Goal: Navigation & Orientation: Find specific page/section

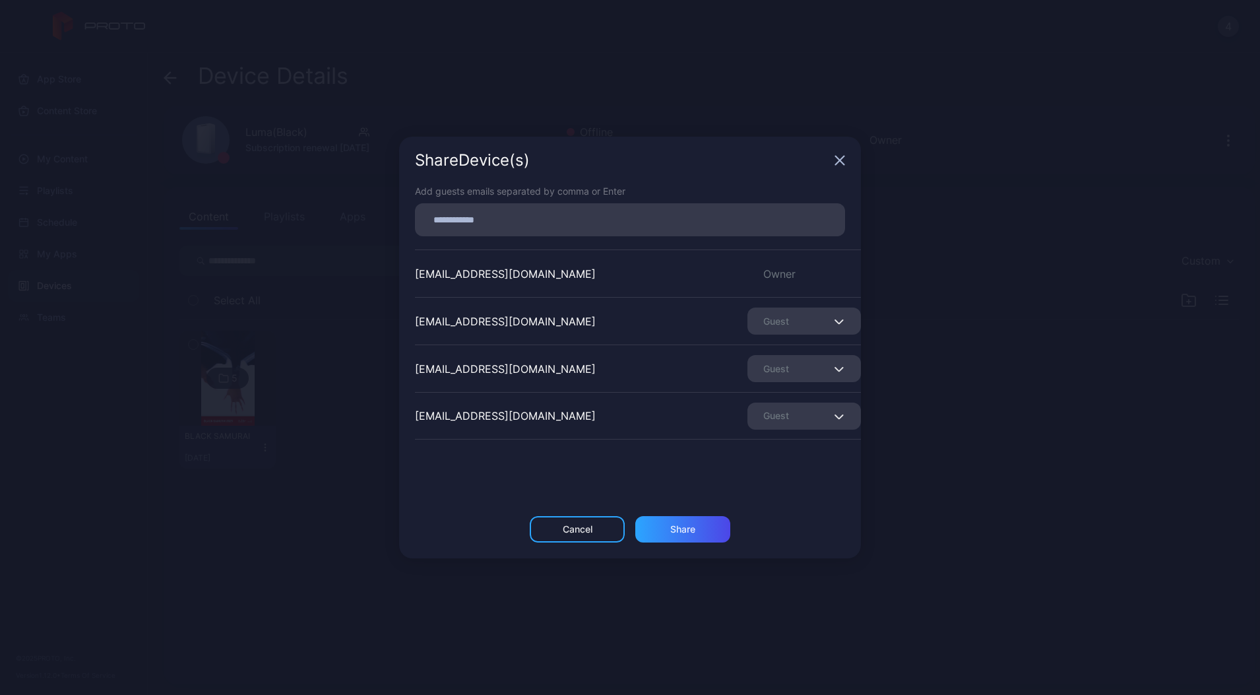
click at [839, 154] on div "Share Device (s)" at bounding box center [630, 161] width 462 height 48
click at [834, 158] on div "Share Device (s)" at bounding box center [630, 161] width 462 height 48
click at [839, 163] on icon "button" at bounding box center [840, 160] width 11 height 11
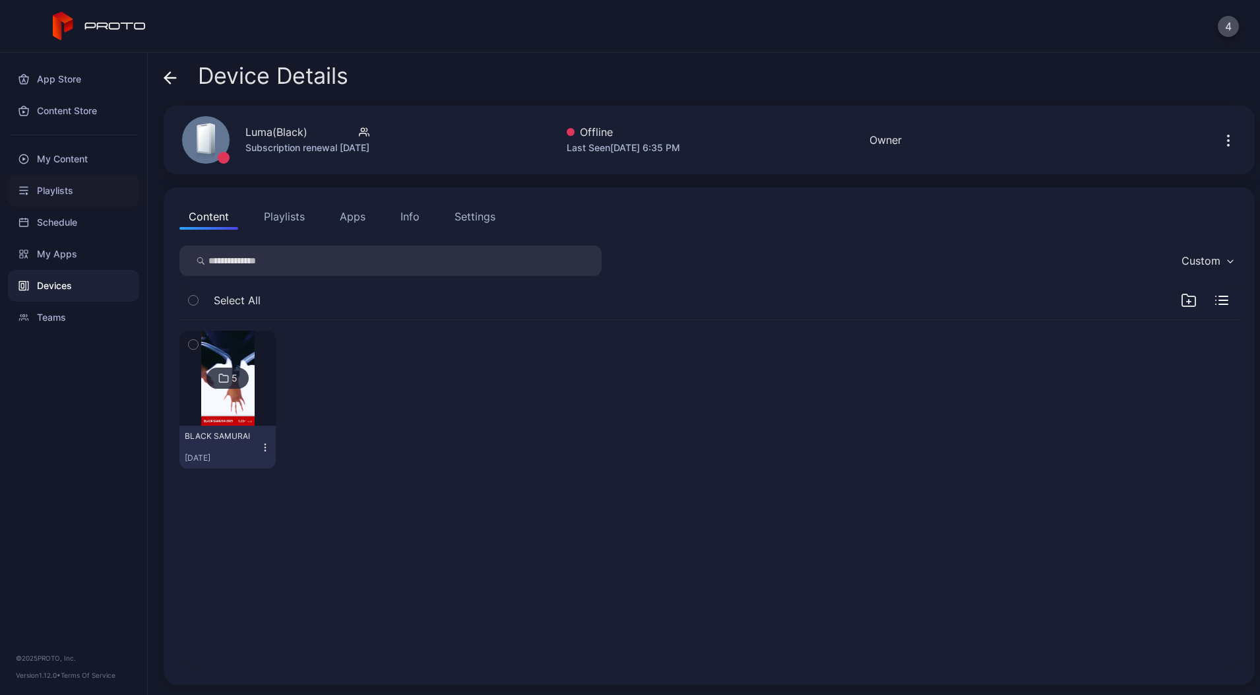
click at [47, 188] on div "Playlists" at bounding box center [73, 191] width 131 height 32
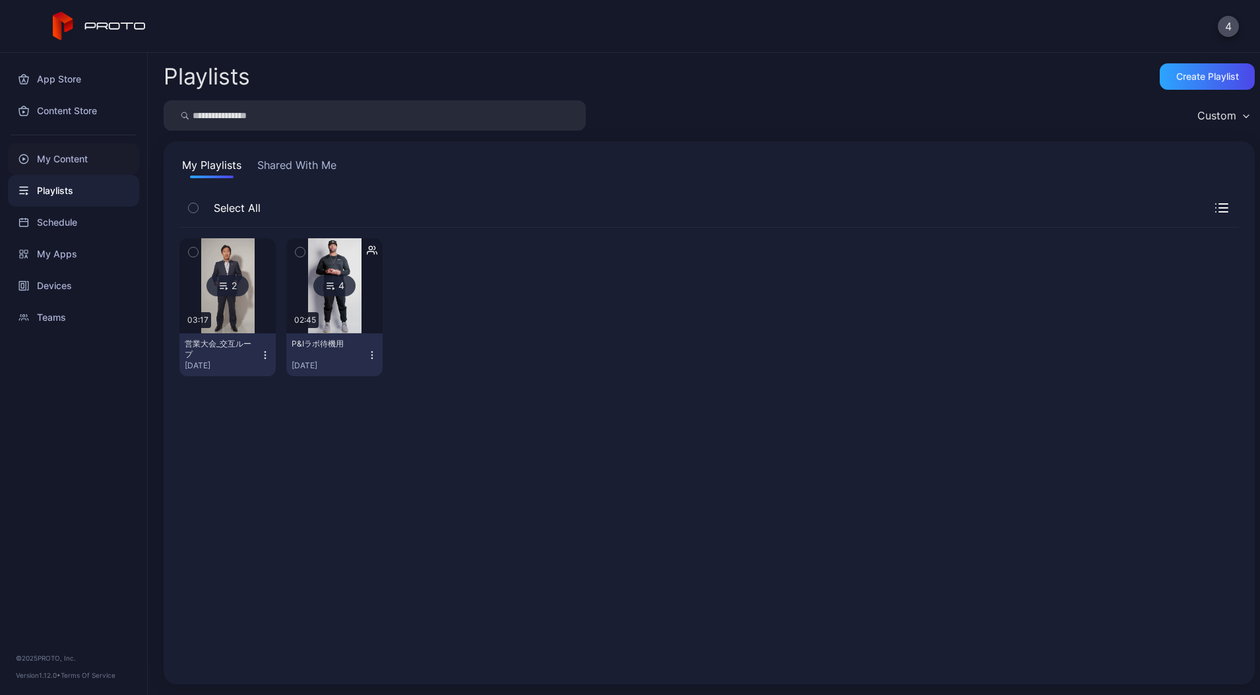
click at [67, 167] on div "My Content" at bounding box center [73, 159] width 131 height 32
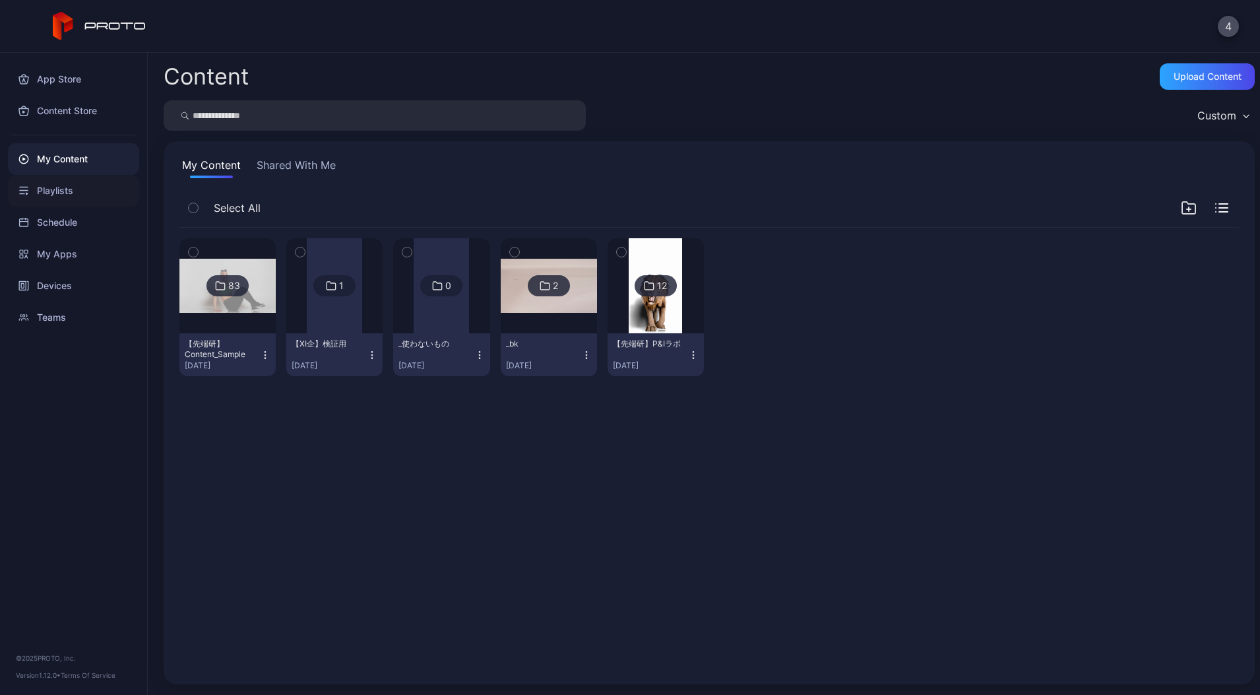
click at [78, 184] on div "Playlists" at bounding box center [73, 191] width 131 height 32
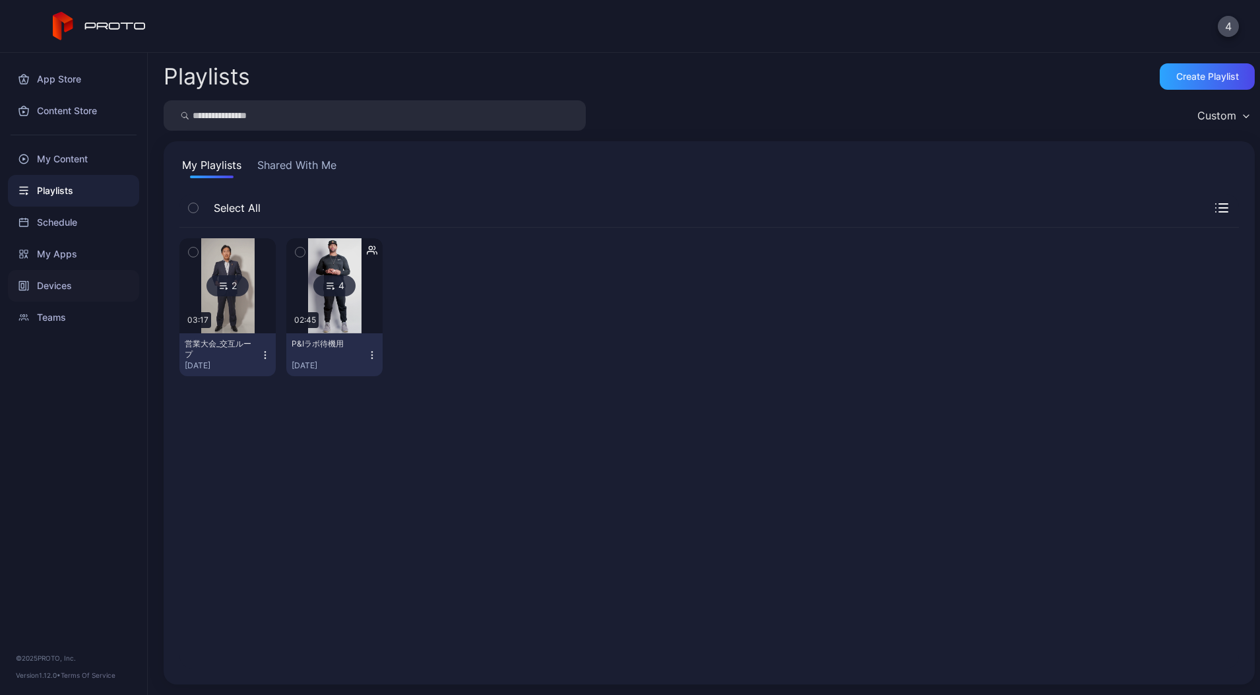
click at [41, 285] on div "Devices" at bounding box center [73, 286] width 131 height 32
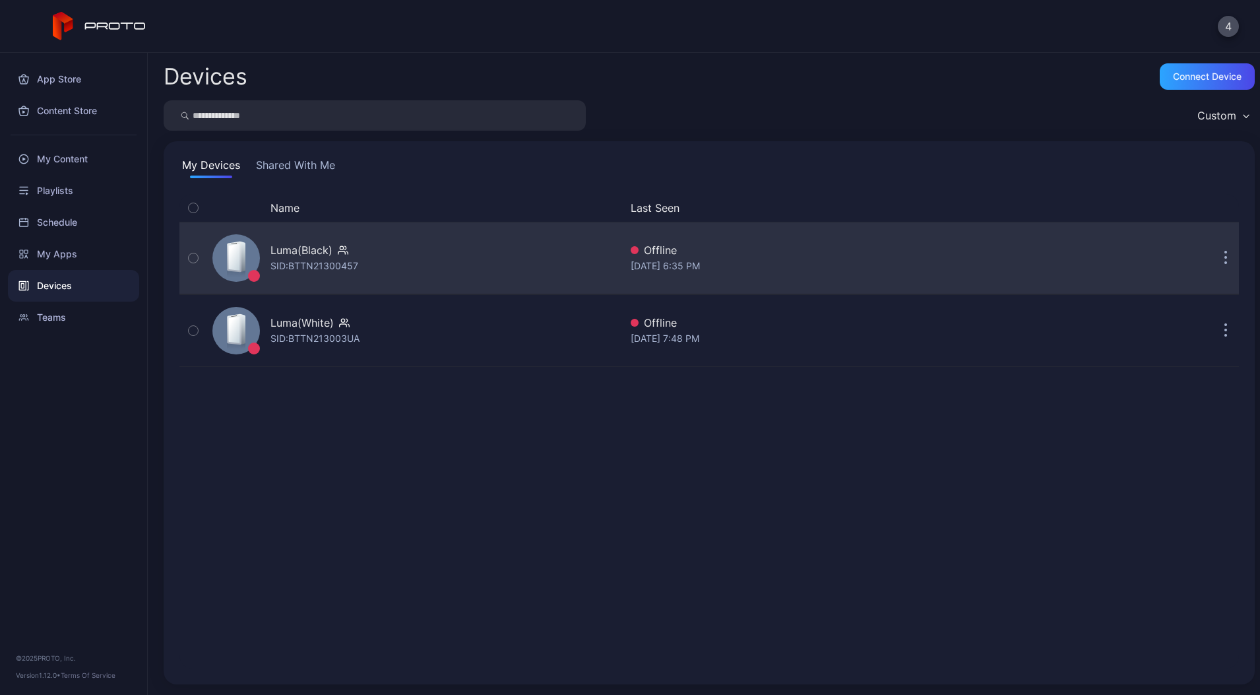
click at [337, 255] on div "Luma(Black)" at bounding box center [315, 250] width 88 height 16
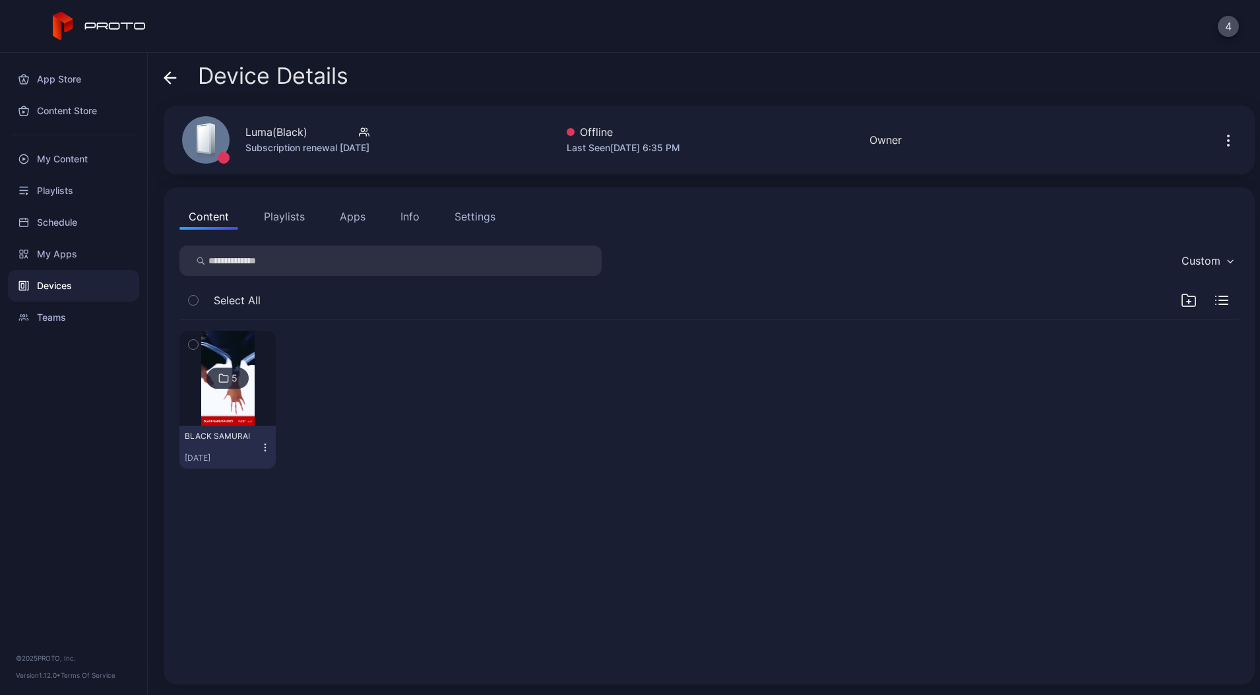
click at [217, 453] on div "[DATE]" at bounding box center [222, 458] width 75 height 11
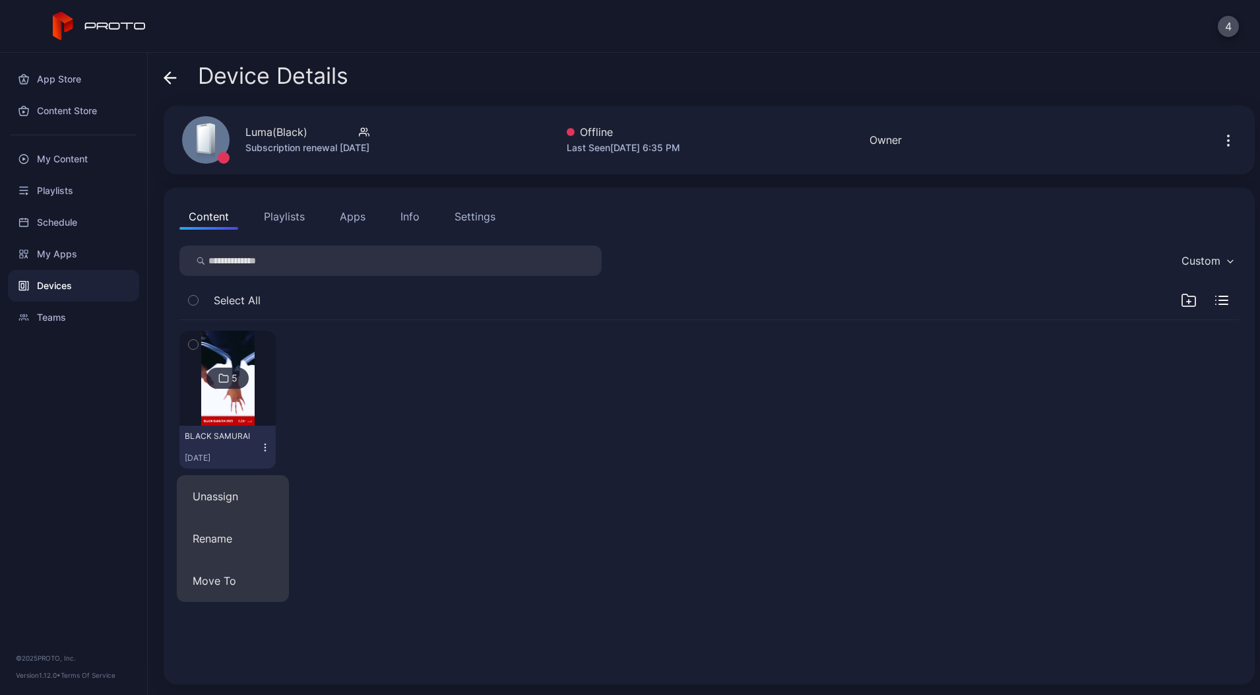
click at [217, 408] on img at bounding box center [227, 378] width 53 height 95
